Goal: Information Seeking & Learning: Learn about a topic

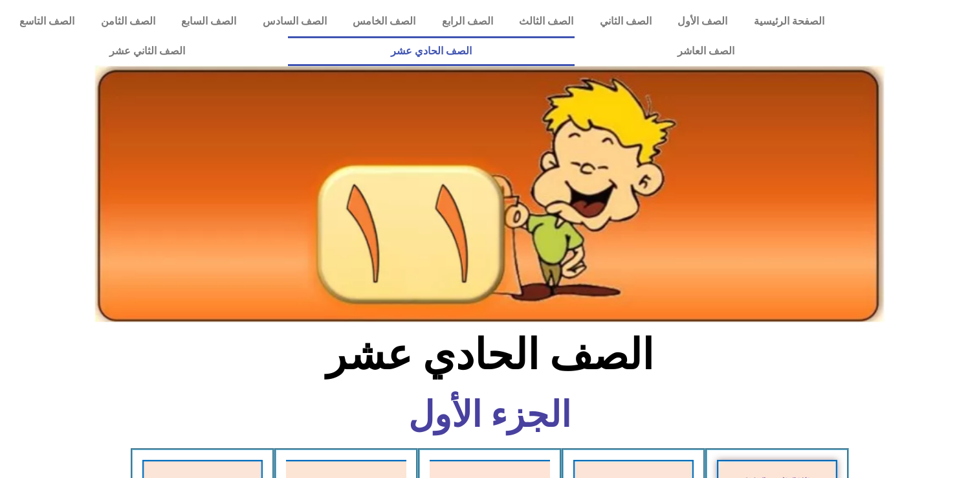
scroll to position [431, 0]
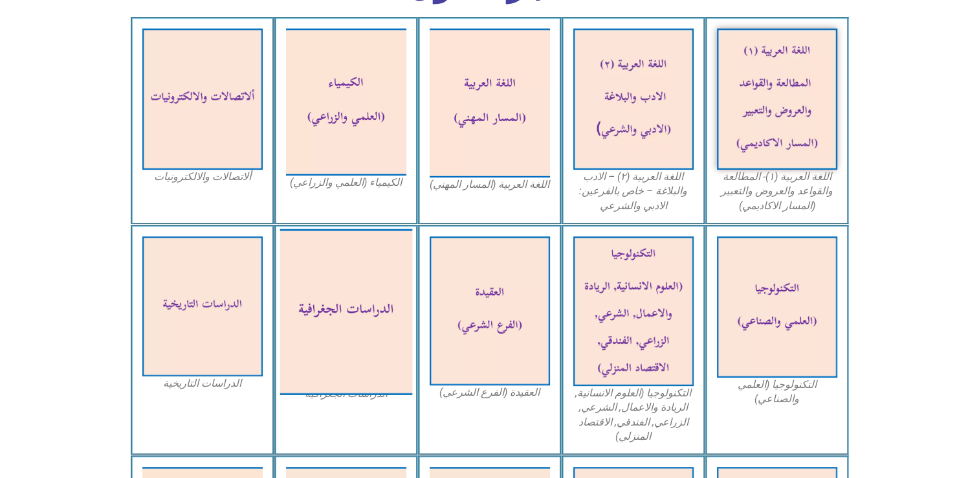
click at [366, 300] on img at bounding box center [346, 311] width 133 height 166
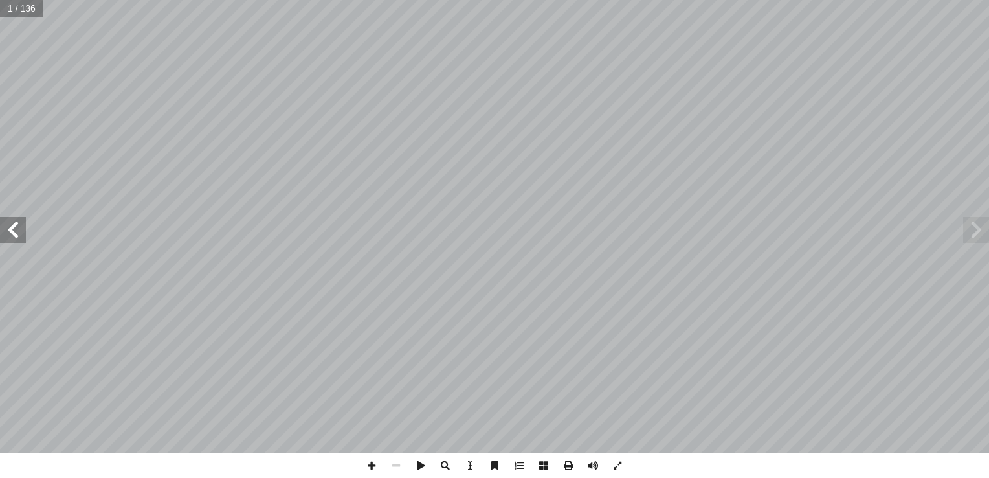
click at [14, 237] on span at bounding box center [13, 230] width 26 height 26
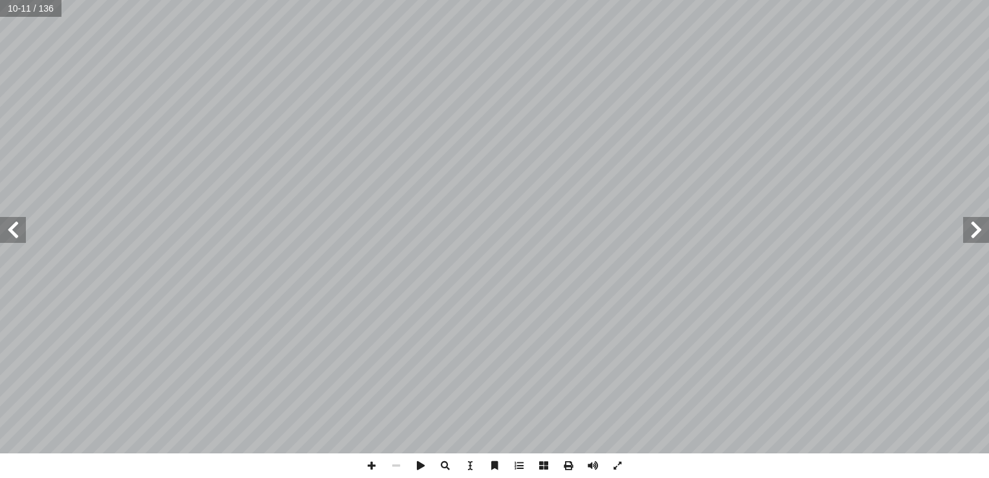
click at [14, 237] on span at bounding box center [13, 230] width 26 height 26
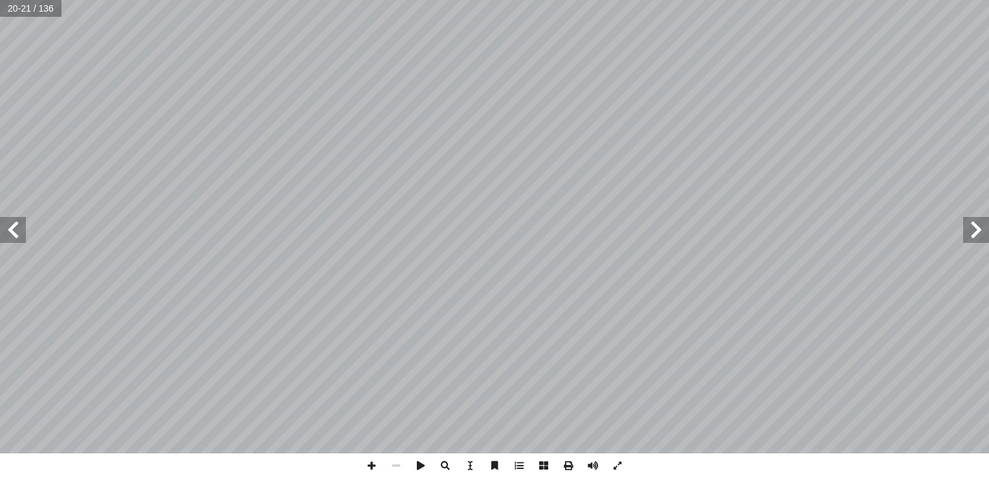
click at [14, 237] on span at bounding box center [13, 230] width 26 height 26
click at [984, 239] on span at bounding box center [976, 230] width 26 height 26
click at [364, 465] on span at bounding box center [371, 465] width 25 height 25
click at [373, 465] on span at bounding box center [371, 465] width 25 height 25
click at [21, 242] on span at bounding box center [13, 230] width 26 height 26
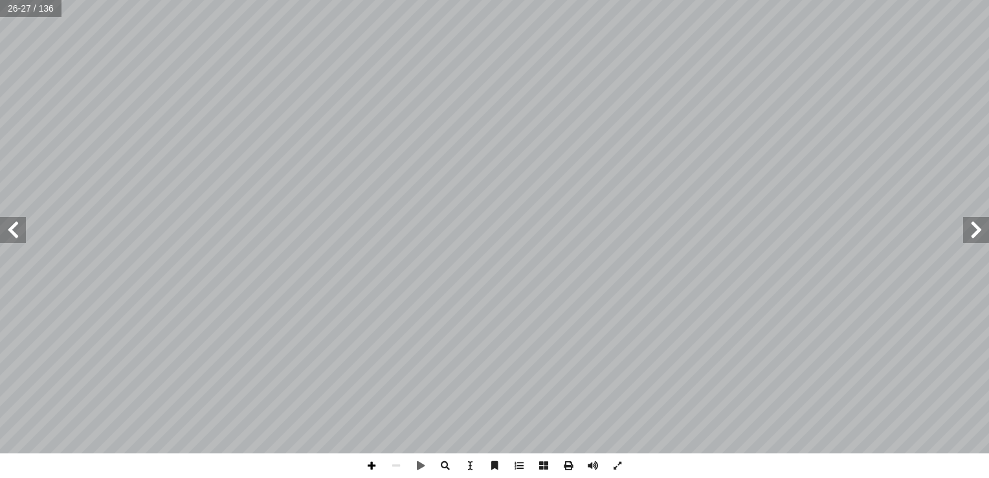
click at [368, 461] on span at bounding box center [371, 465] width 25 height 25
click at [370, 465] on span at bounding box center [371, 465] width 25 height 25
click at [418, 461] on span at bounding box center [420, 465] width 25 height 25
click at [396, 464] on span at bounding box center [396, 465] width 25 height 25
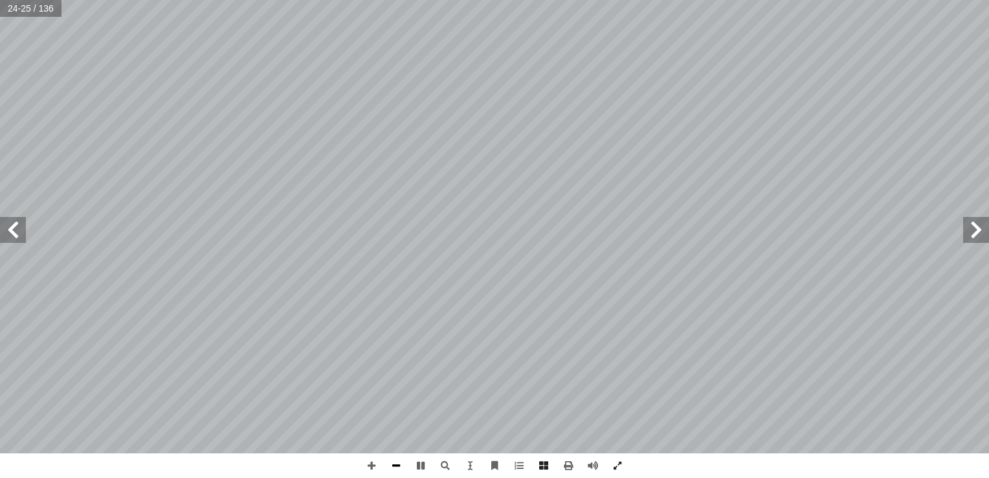
click at [396, 464] on span at bounding box center [396, 465] width 25 height 25
click at [422, 464] on span at bounding box center [420, 465] width 25 height 25
click at [968, 237] on span at bounding box center [976, 230] width 26 height 26
click at [976, 229] on span at bounding box center [976, 230] width 26 height 26
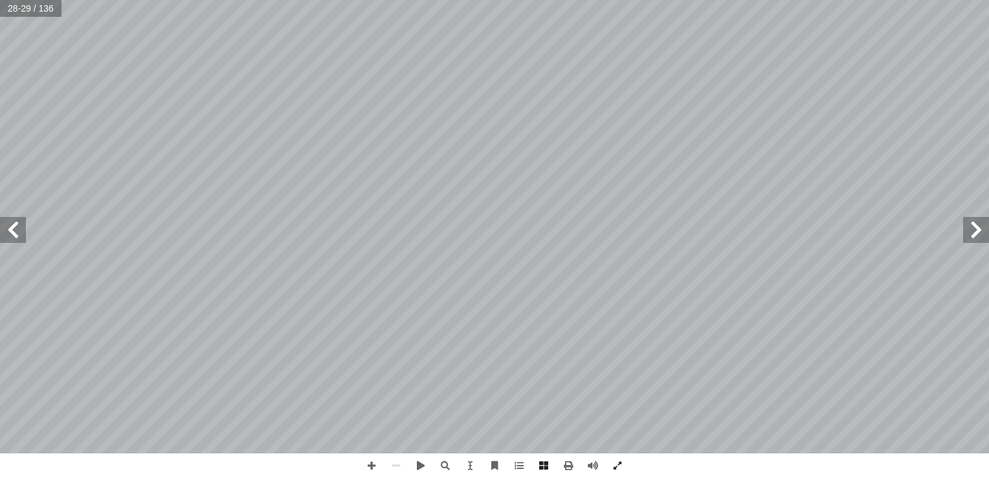
click at [976, 229] on span at bounding box center [976, 230] width 26 height 26
click at [10, 238] on span at bounding box center [13, 230] width 26 height 26
click at [370, 465] on span at bounding box center [371, 465] width 25 height 25
click at [372, 463] on span at bounding box center [371, 465] width 25 height 25
click at [647, 0] on html "الصفحة الرئيسية الصف الأول الصف الثاني الصف الثالث الصف الرابع الصف الخامس الصف…" at bounding box center [494, 59] width 989 height 118
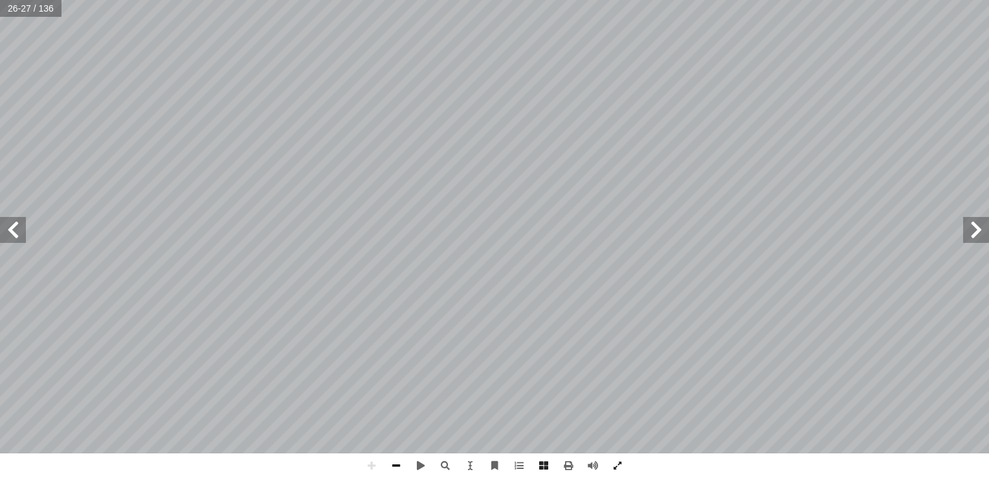
click at [393, 466] on span at bounding box center [396, 465] width 25 height 25
click at [16, 227] on span at bounding box center [13, 230] width 26 height 26
click at [977, 236] on span at bounding box center [976, 230] width 26 height 26
click at [374, 462] on span at bounding box center [371, 465] width 25 height 25
click at [394, 470] on span at bounding box center [396, 465] width 25 height 25
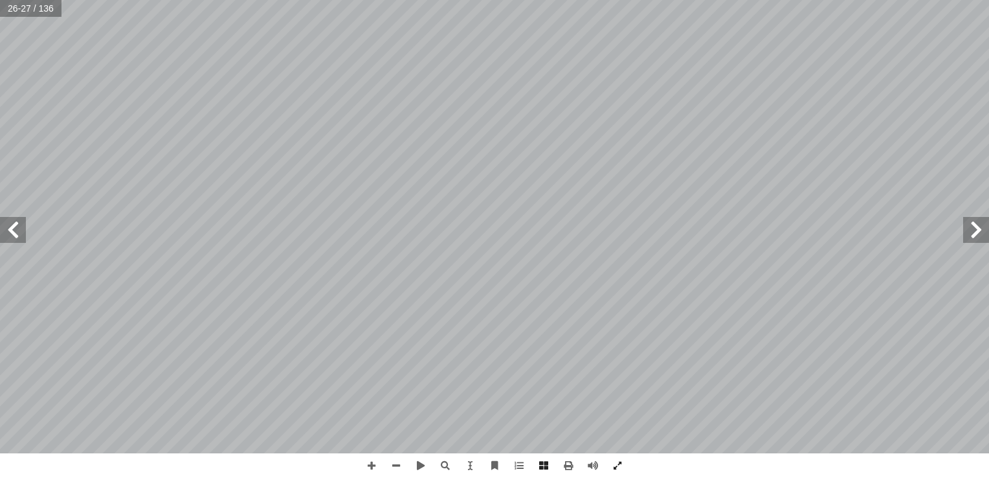
click at [15, 235] on span at bounding box center [13, 230] width 26 height 26
click at [378, 463] on span at bounding box center [371, 465] width 25 height 25
click at [10, 234] on span at bounding box center [13, 230] width 26 height 26
click at [984, 223] on span at bounding box center [976, 230] width 26 height 26
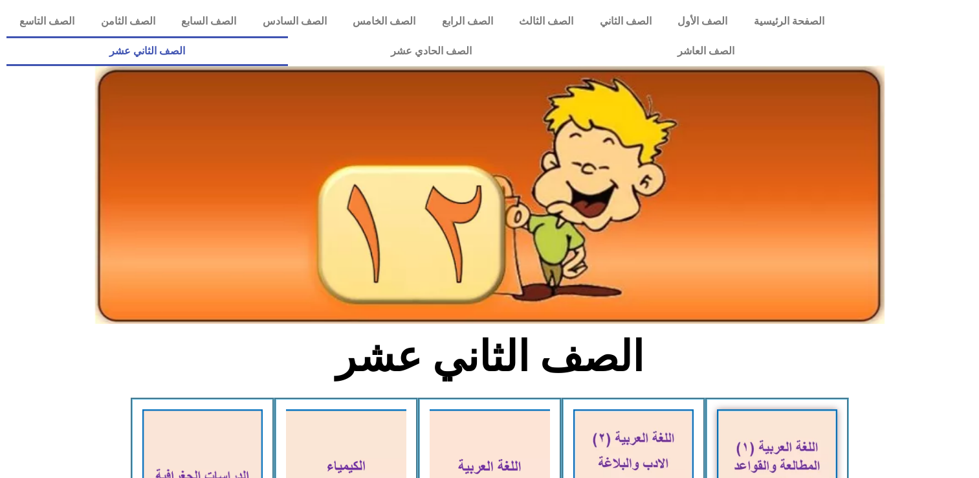
scroll to position [466, 0]
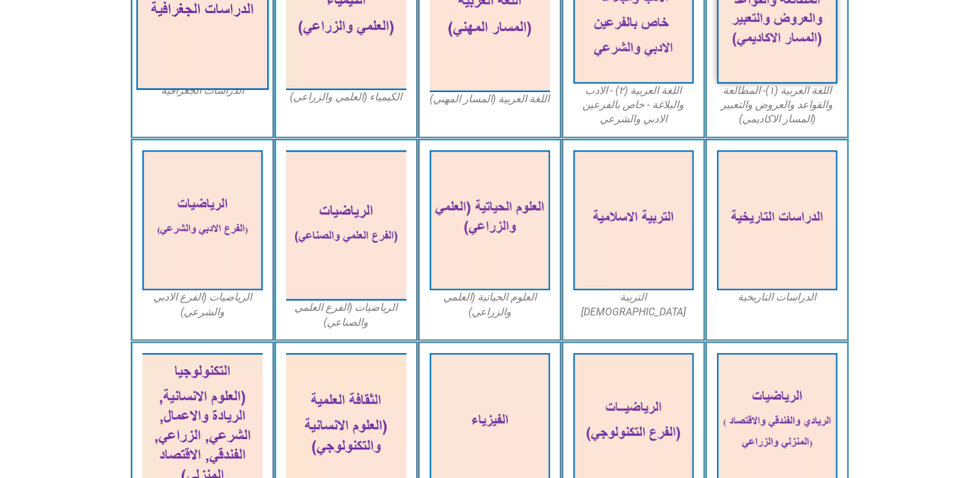
click at [220, 35] on img at bounding box center [202, 13] width 133 height 154
click at [219, 67] on img at bounding box center [202, 13] width 133 height 154
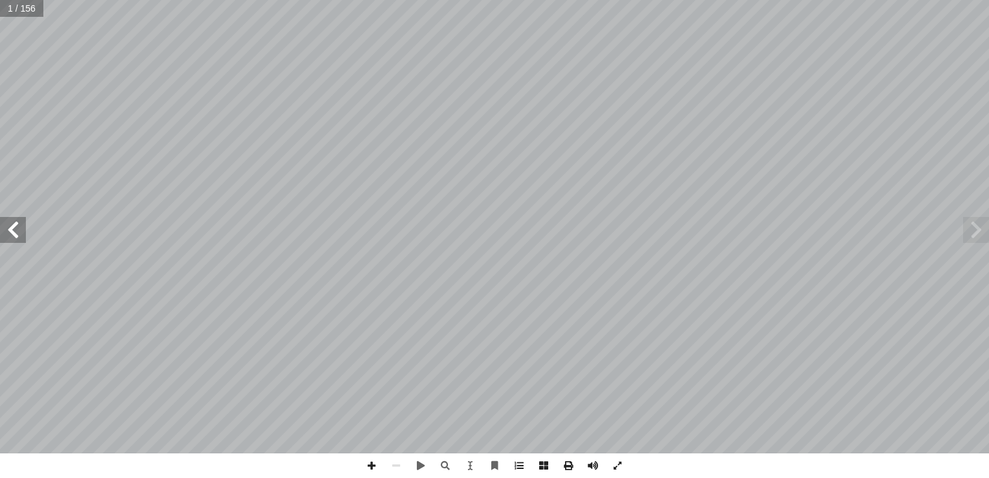
click at [16, 232] on span at bounding box center [13, 230] width 26 height 26
click at [17, 232] on span at bounding box center [13, 230] width 26 height 26
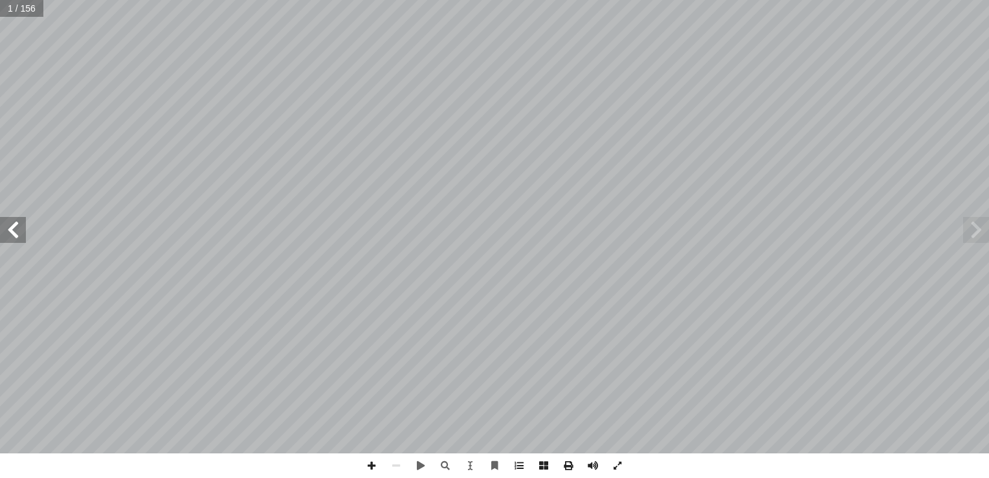
click at [17, 232] on span at bounding box center [13, 230] width 26 height 26
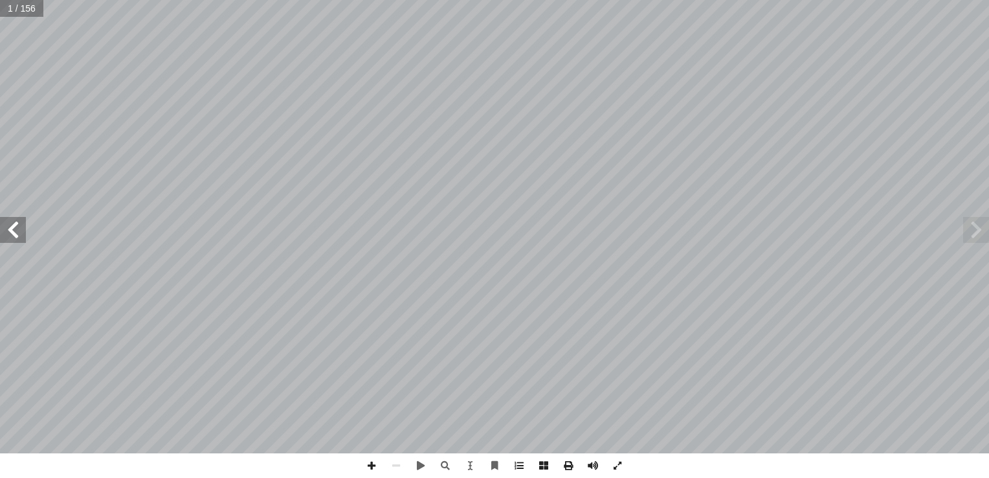
click at [17, 232] on span at bounding box center [13, 230] width 26 height 26
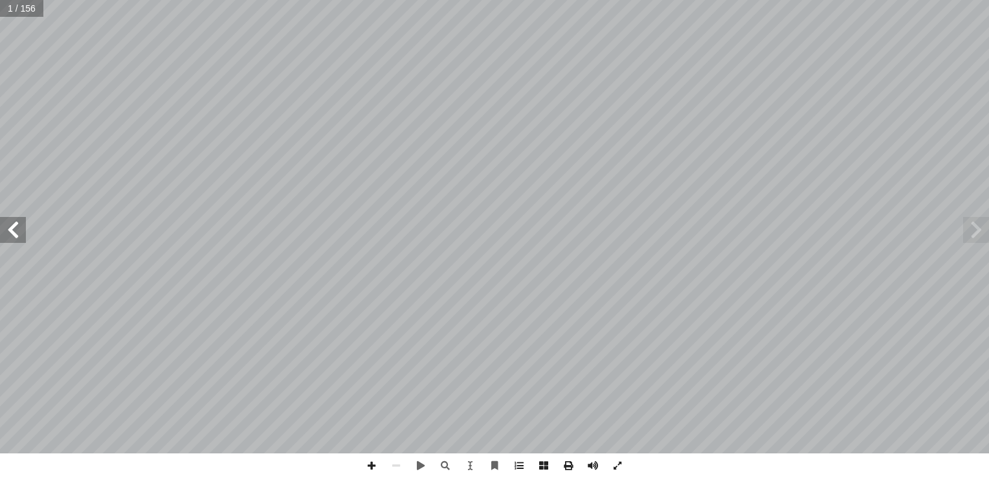
click at [17, 232] on span at bounding box center [13, 230] width 26 height 26
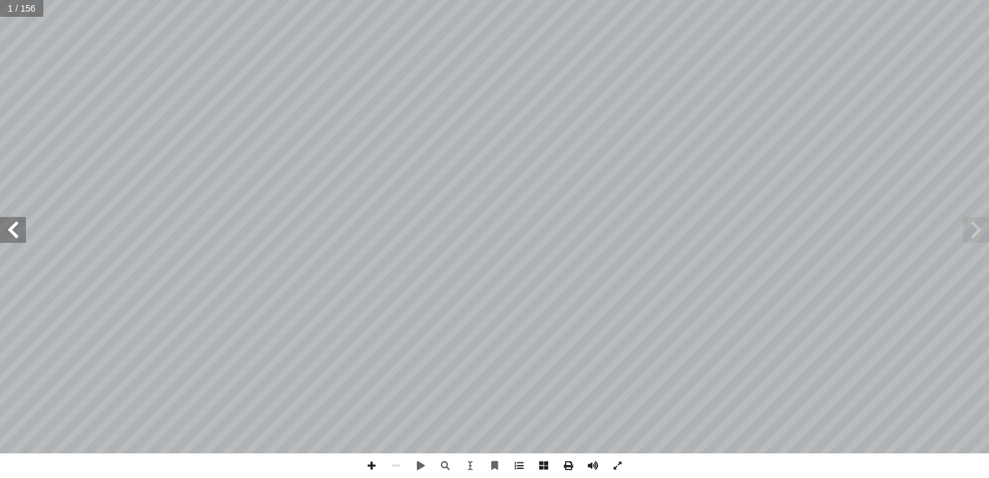
click at [17, 232] on span at bounding box center [13, 230] width 26 height 26
click at [10, 229] on span at bounding box center [13, 230] width 26 height 26
click at [11, 228] on span at bounding box center [13, 230] width 26 height 26
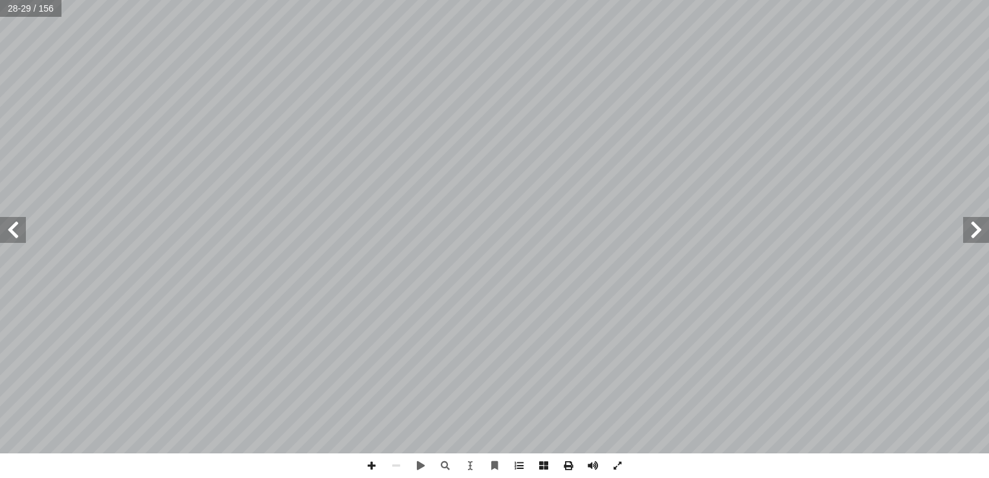
click at [18, 228] on span at bounding box center [13, 230] width 26 height 26
click at [974, 232] on span at bounding box center [976, 230] width 26 height 26
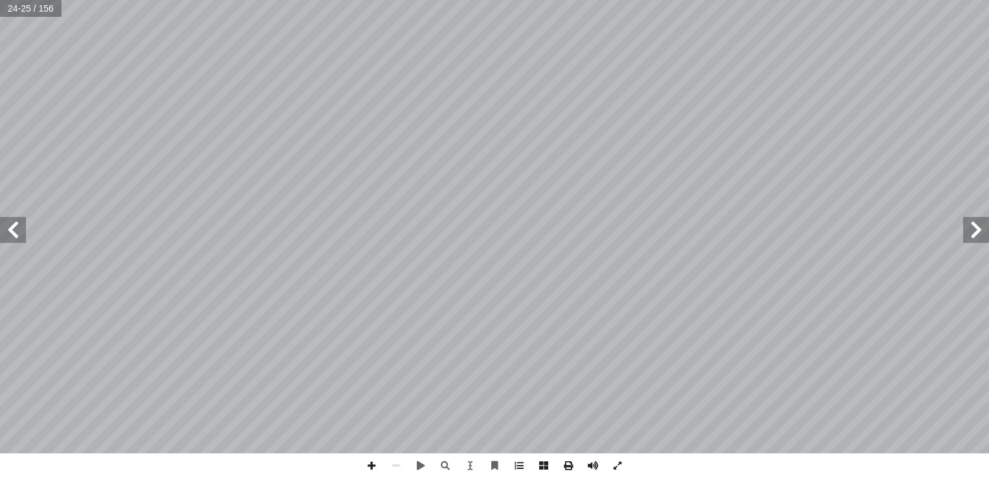
click at [14, 237] on span at bounding box center [13, 230] width 26 height 26
click at [12, 233] on span at bounding box center [13, 230] width 26 height 26
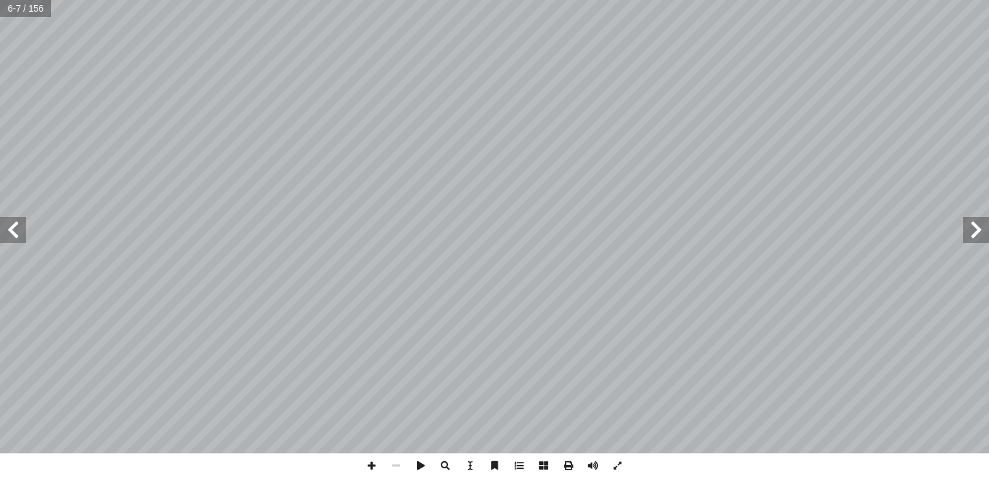
click at [12, 233] on span at bounding box center [13, 230] width 26 height 26
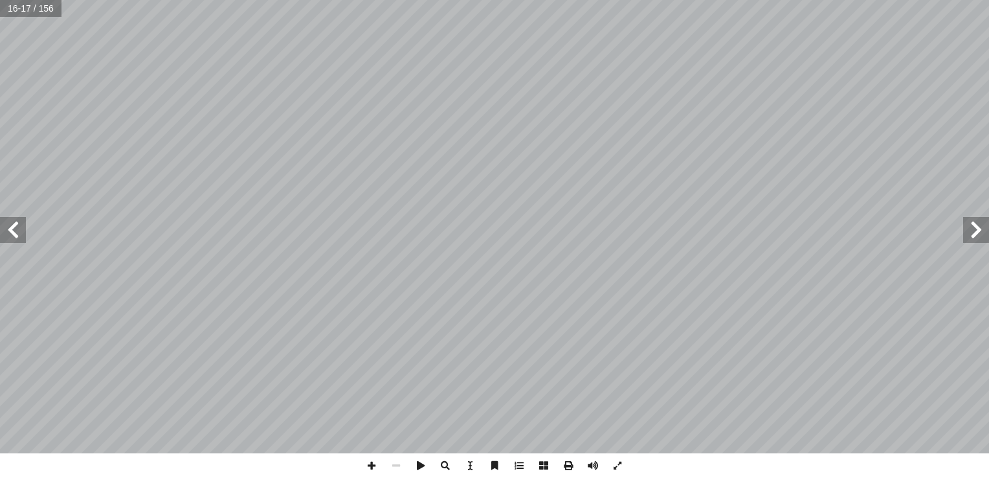
click at [19, 239] on span at bounding box center [13, 230] width 26 height 26
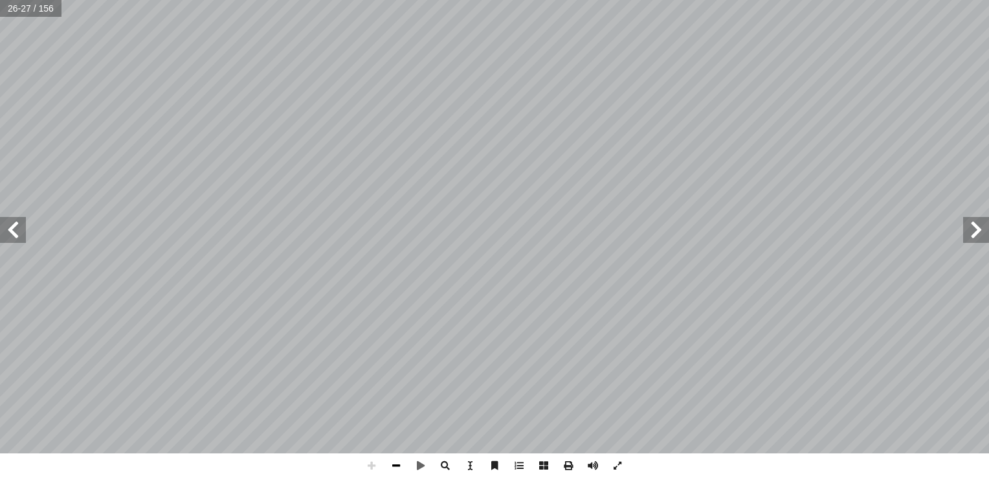
click at [399, 467] on span at bounding box center [396, 465] width 25 height 25
click at [7, 232] on span at bounding box center [13, 230] width 26 height 26
click at [368, 466] on span at bounding box center [371, 465] width 25 height 25
click at [386, 467] on span at bounding box center [396, 465] width 25 height 25
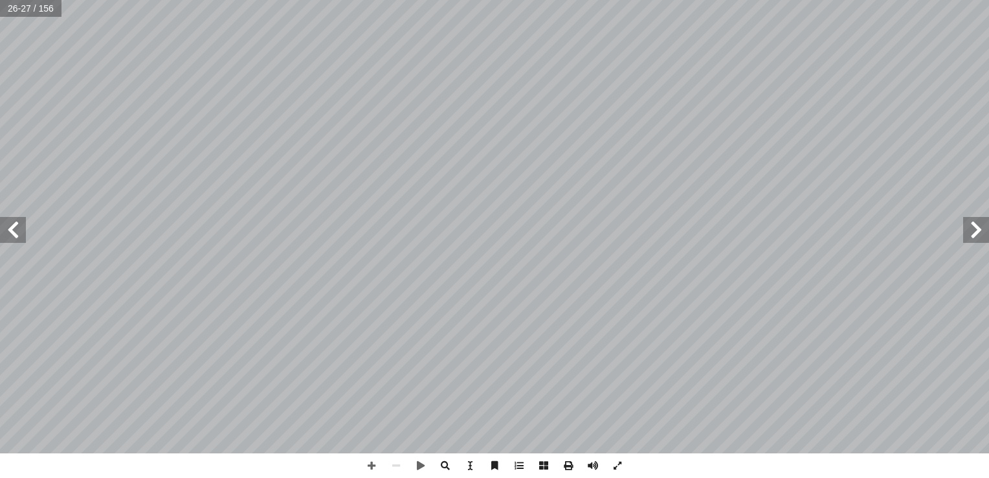
click at [24, 236] on span at bounding box center [13, 230] width 26 height 26
click at [401, 463] on span at bounding box center [396, 465] width 25 height 25
click at [373, 462] on span at bounding box center [371, 465] width 25 height 25
click at [372, 465] on span at bounding box center [371, 465] width 25 height 25
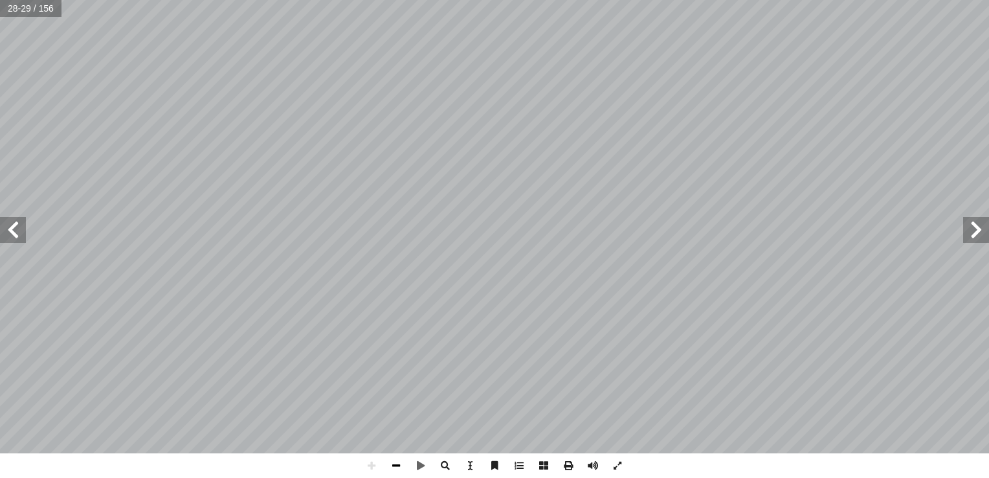
click at [399, 463] on span at bounding box center [396, 465] width 25 height 25
click at [373, 460] on span at bounding box center [371, 465] width 25 height 25
click at [21, 230] on span at bounding box center [13, 230] width 26 height 26
click at [396, 463] on span at bounding box center [396, 465] width 25 height 25
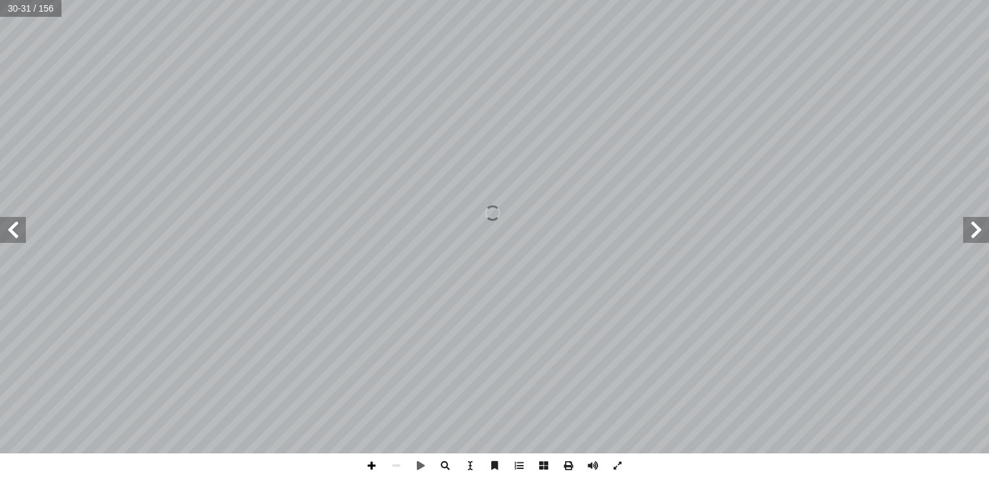
click at [365, 463] on span at bounding box center [371, 465] width 25 height 25
click at [366, 468] on span at bounding box center [371, 465] width 25 height 25
click at [982, 221] on span at bounding box center [976, 230] width 26 height 26
click at [12, 227] on span at bounding box center [13, 230] width 26 height 26
click at [377, 462] on span at bounding box center [371, 465] width 25 height 25
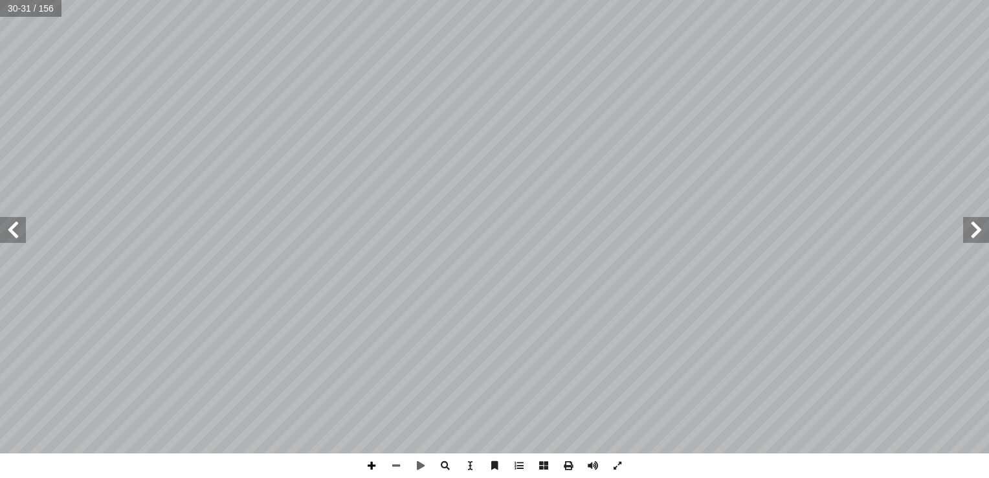
click at [377, 462] on span at bounding box center [371, 465] width 25 height 25
click at [392, 463] on span at bounding box center [396, 465] width 25 height 25
click at [375, 463] on span at bounding box center [371, 465] width 25 height 25
click at [500, 464] on div "٢6 تي تتعرض للمنخفض�ت ّ ة في العروض الوسطى ال ّ مط�ر المنخفض�ت الجوي أ تسود ا م…" at bounding box center [494, 239] width 989 height 478
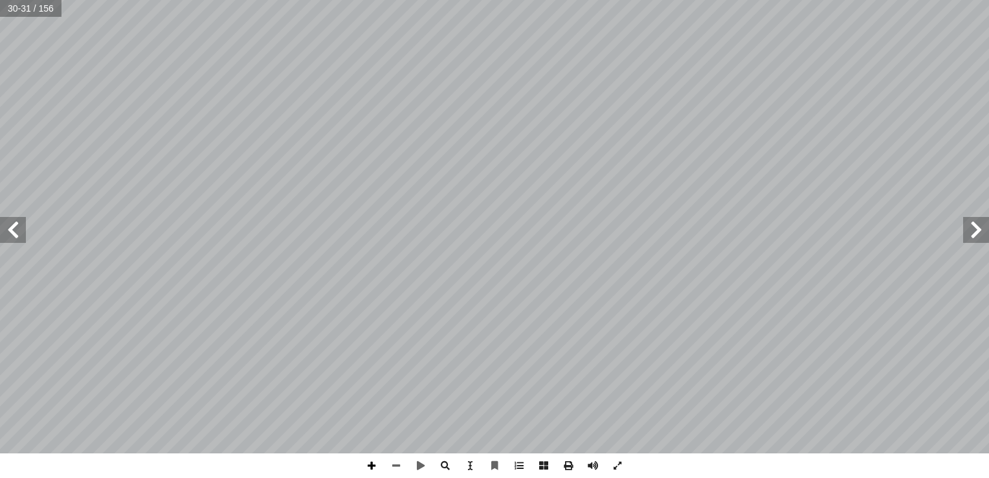
click at [373, 467] on span at bounding box center [371, 465] width 25 height 25
click at [397, 459] on span at bounding box center [396, 465] width 25 height 25
click at [397, 470] on span at bounding box center [396, 465] width 25 height 25
click at [370, 465] on span at bounding box center [371, 465] width 25 height 25
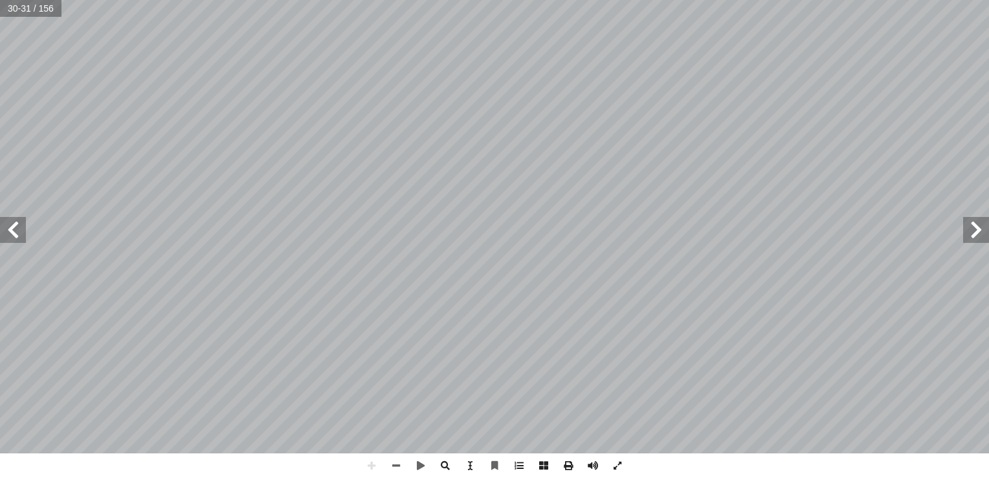
click at [9, 236] on span at bounding box center [13, 230] width 26 height 26
click at [397, 462] on span at bounding box center [396, 465] width 25 height 25
click at [368, 470] on span at bounding box center [371, 465] width 25 height 25
click at [13, 227] on span at bounding box center [13, 230] width 26 height 26
click at [977, 231] on span at bounding box center [976, 230] width 26 height 26
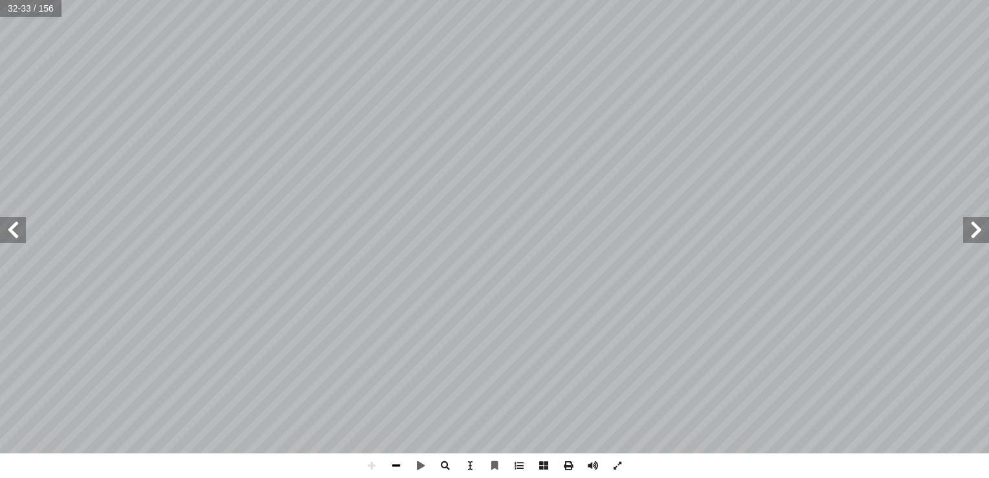
click at [393, 463] on span at bounding box center [396, 465] width 25 height 25
click at [966, 238] on span at bounding box center [976, 230] width 26 height 26
click at [371, 467] on span at bounding box center [371, 465] width 25 height 25
click at [16, 239] on span at bounding box center [13, 230] width 26 height 26
click at [399, 463] on span at bounding box center [396, 465] width 25 height 25
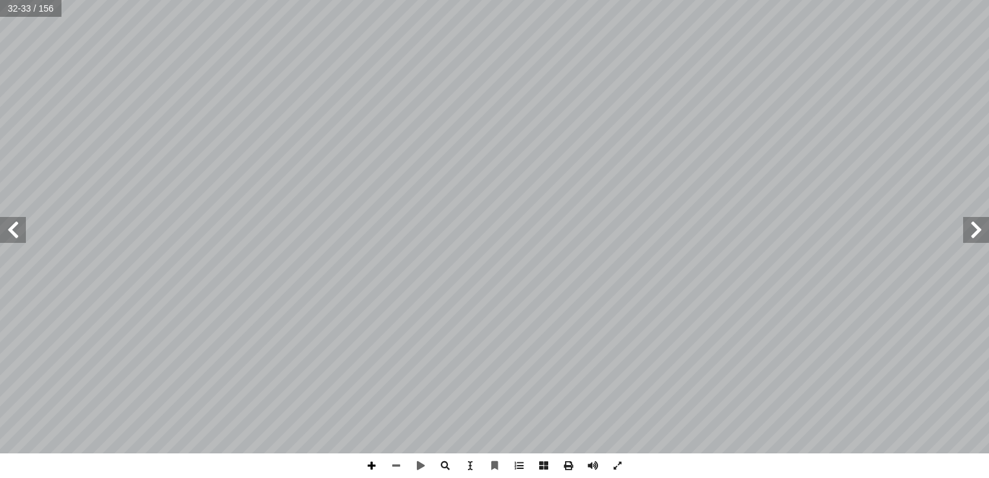
click at [373, 469] on span at bounding box center [371, 465] width 25 height 25
click at [395, 467] on span at bounding box center [396, 465] width 25 height 25
click at [20, 230] on span at bounding box center [13, 230] width 26 height 26
click at [10, 239] on span at bounding box center [13, 230] width 26 height 26
